Goal: Transaction & Acquisition: Purchase product/service

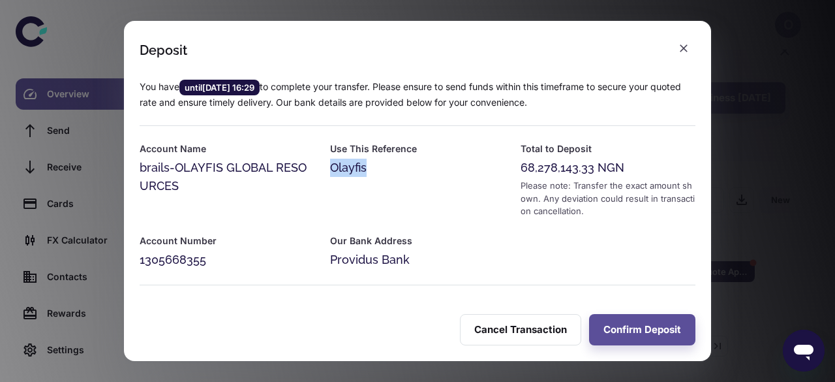
scroll to position [46, 0]
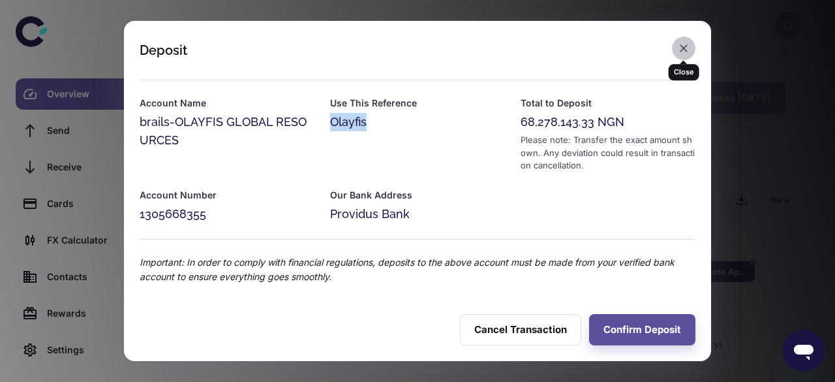
click at [681, 50] on icon "button" at bounding box center [683, 48] width 13 height 13
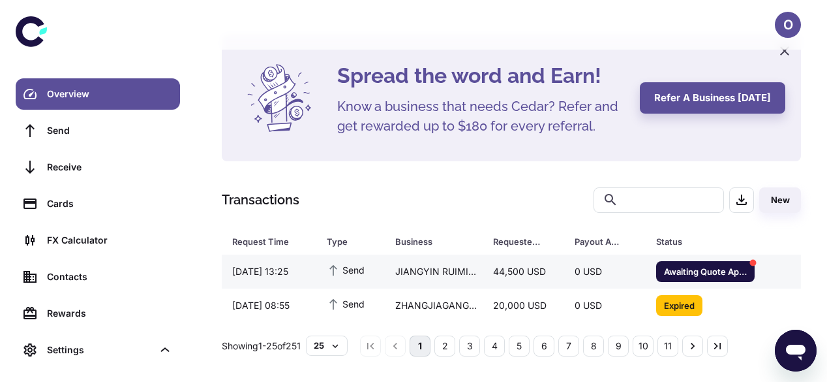
click at [461, 280] on div "JIANGYIN RUIMI PACKAGING TECHNOLOGY CO., LTD" at bounding box center [434, 271] width 98 height 25
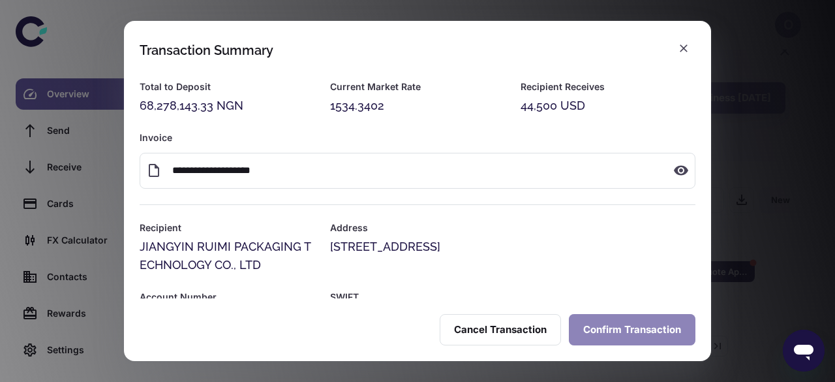
click at [625, 324] on button "Confirm Transaction" at bounding box center [632, 329] width 127 height 31
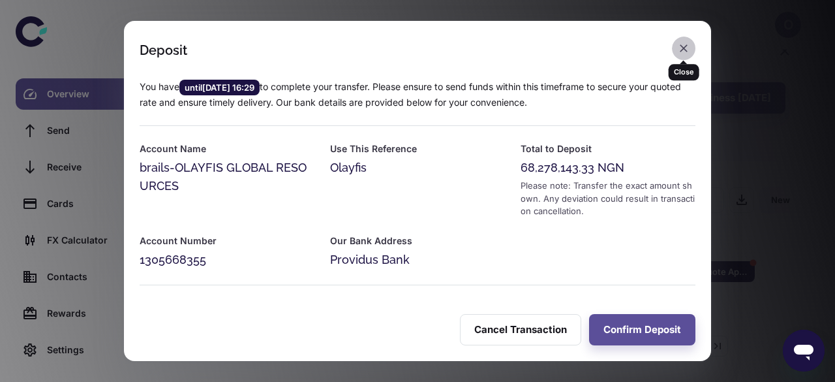
click at [688, 45] on icon "button" at bounding box center [683, 48] width 13 height 13
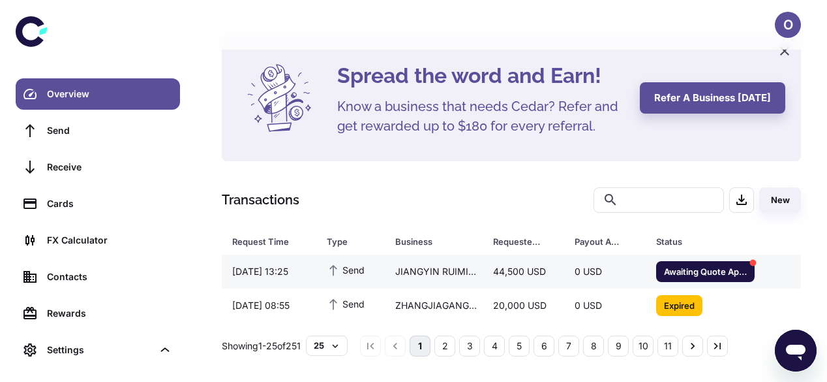
click at [399, 273] on div "JIANGYIN RUIMI PACKAGING TECHNOLOGY CO., LTD" at bounding box center [434, 271] width 98 height 25
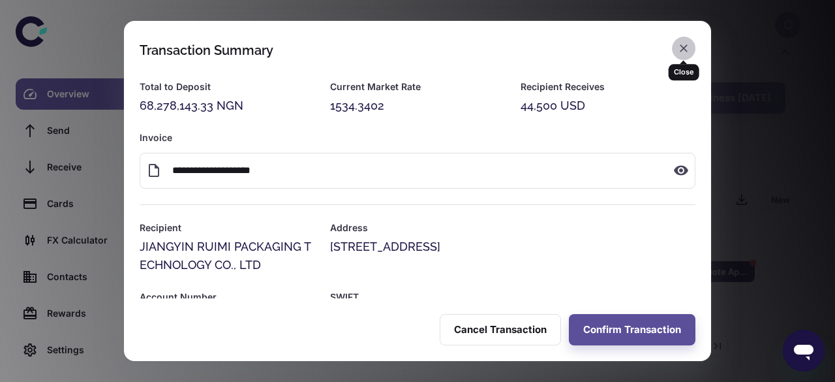
click at [681, 50] on icon "button" at bounding box center [683, 48] width 13 height 13
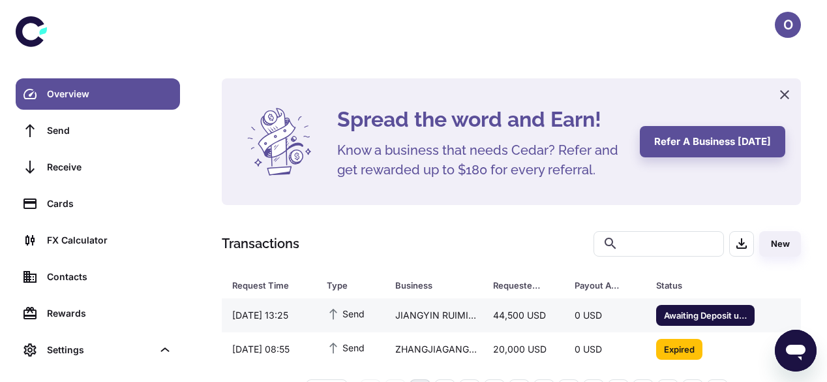
click at [443, 312] on div "JIANGYIN RUIMI PACKAGING TECHNOLOGY CO., LTD" at bounding box center [434, 315] width 98 height 25
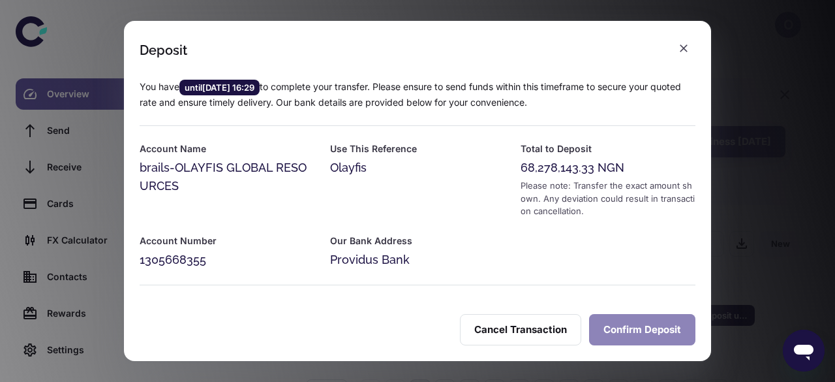
click at [647, 327] on button "Confirm Deposit" at bounding box center [642, 329] width 106 height 31
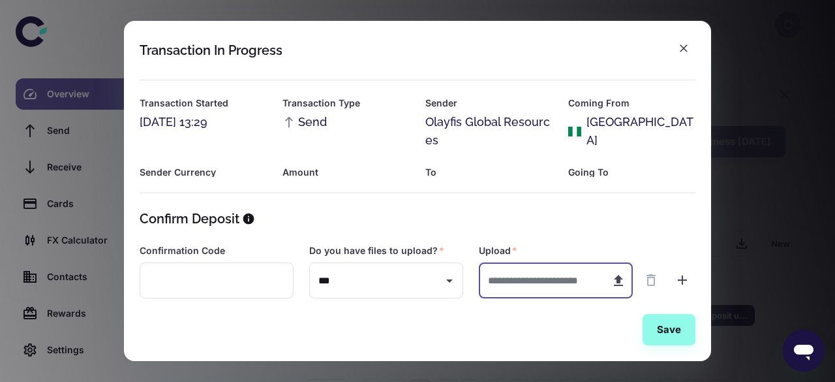
click at [569, 284] on input "text" at bounding box center [539, 280] width 121 height 36
type input "**********"
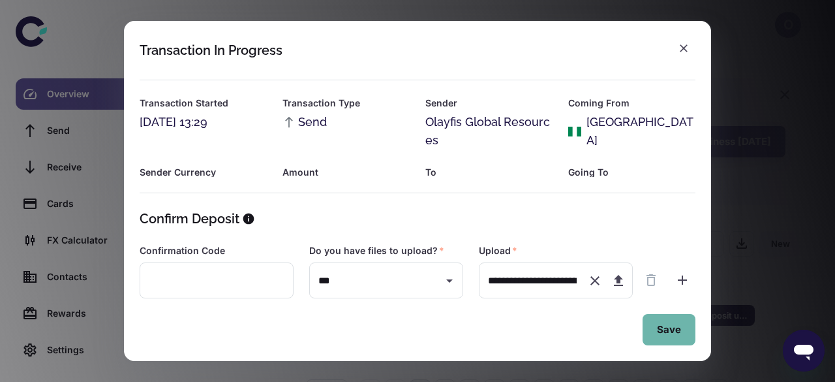
click at [660, 332] on button "Save" at bounding box center [669, 329] width 53 height 31
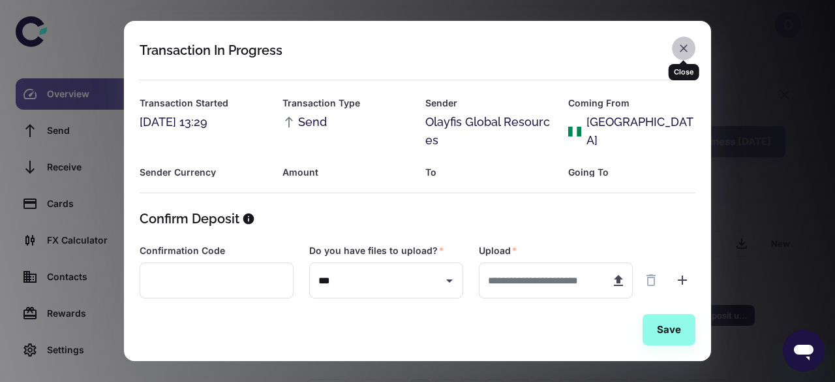
click at [681, 42] on icon "button" at bounding box center [683, 48] width 13 height 13
